Goal: Find specific page/section: Find specific page/section

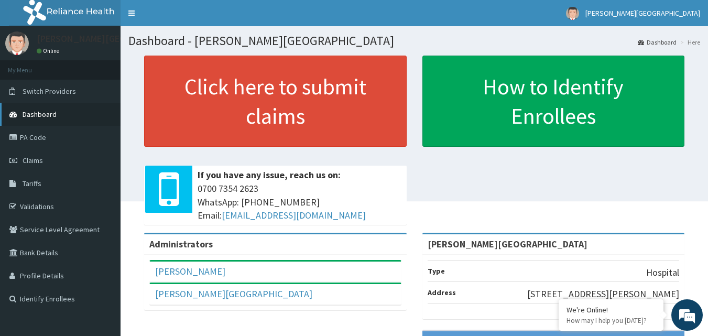
click at [51, 114] on span "Dashboard" at bounding box center [40, 114] width 34 height 9
click at [47, 158] on link "Claims" at bounding box center [60, 160] width 121 height 23
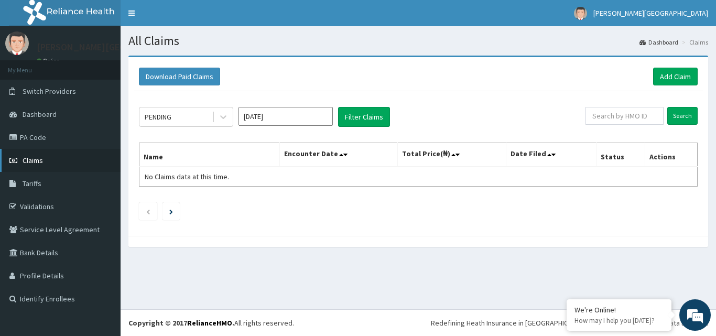
click at [44, 153] on link "Claims" at bounding box center [60, 160] width 121 height 23
